Goal: Task Accomplishment & Management: Manage account settings

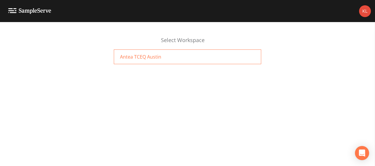
click at [155, 57] on span "Antea TCEQ Austin" at bounding box center [140, 56] width 41 height 7
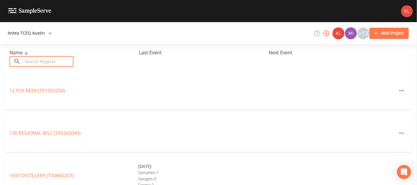
click at [29, 59] on input "text" at bounding box center [48, 61] width 50 height 11
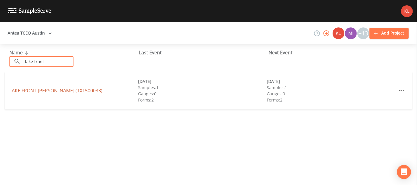
type input "lake front"
click at [22, 93] on link "LAKE FRONT [PERSON_NAME] (TX1500033)" at bounding box center [55, 90] width 93 height 6
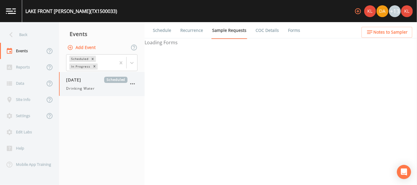
click at [93, 88] on span "Drinking Water" at bounding box center [80, 88] width 29 height 5
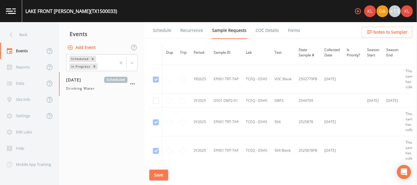
scroll to position [554, 0]
click at [157, 100] on input "checkbox" at bounding box center [156, 101] width 6 height 6
checkbox input "true"
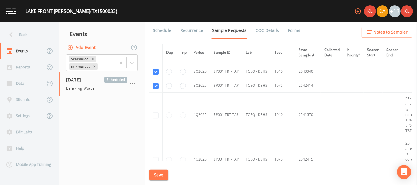
scroll to position [898, 0]
click at [157, 173] on button "Save" at bounding box center [158, 175] width 19 height 11
